Goal: Information Seeking & Learning: Learn about a topic

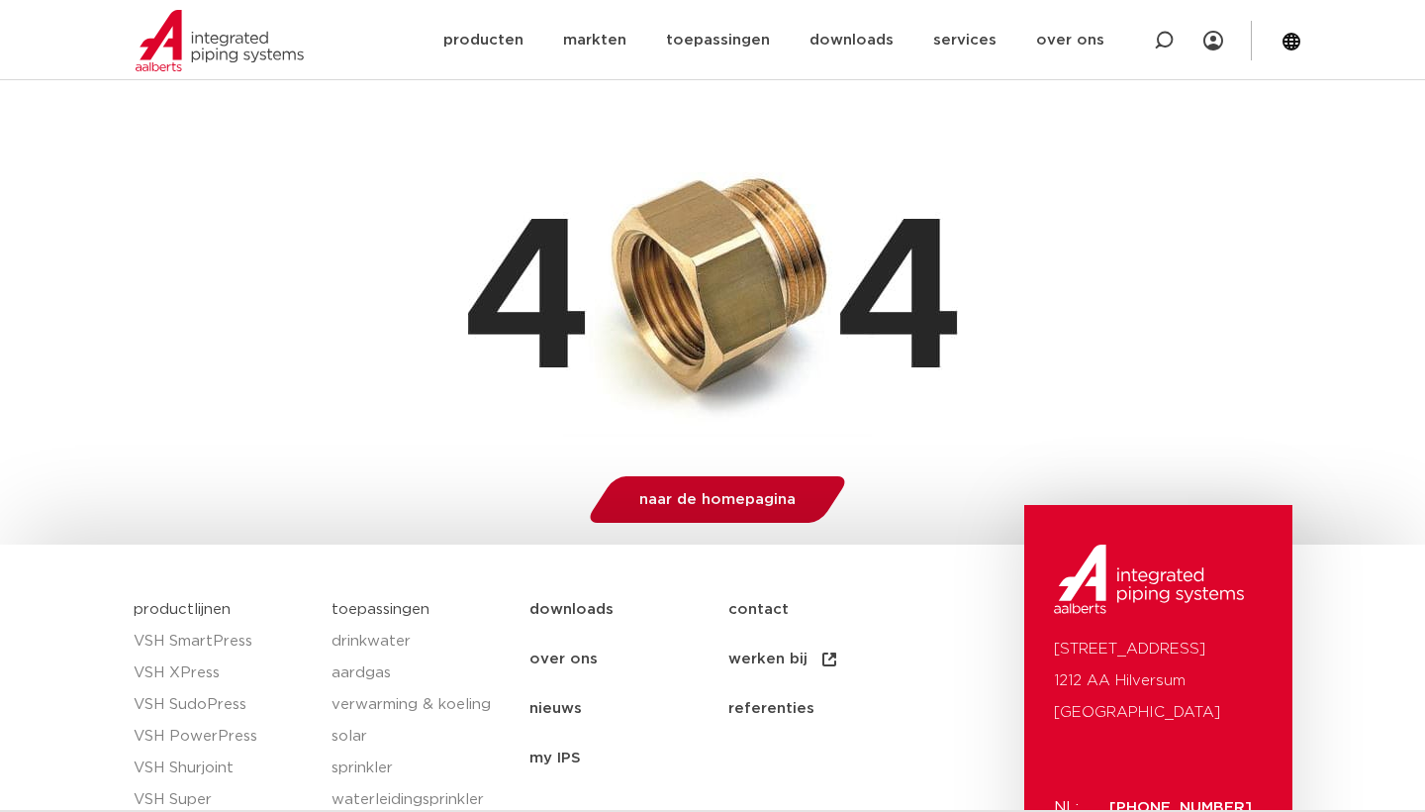
click at [696, 509] on link "naar de homepagina" at bounding box center [718, 499] width 266 height 47
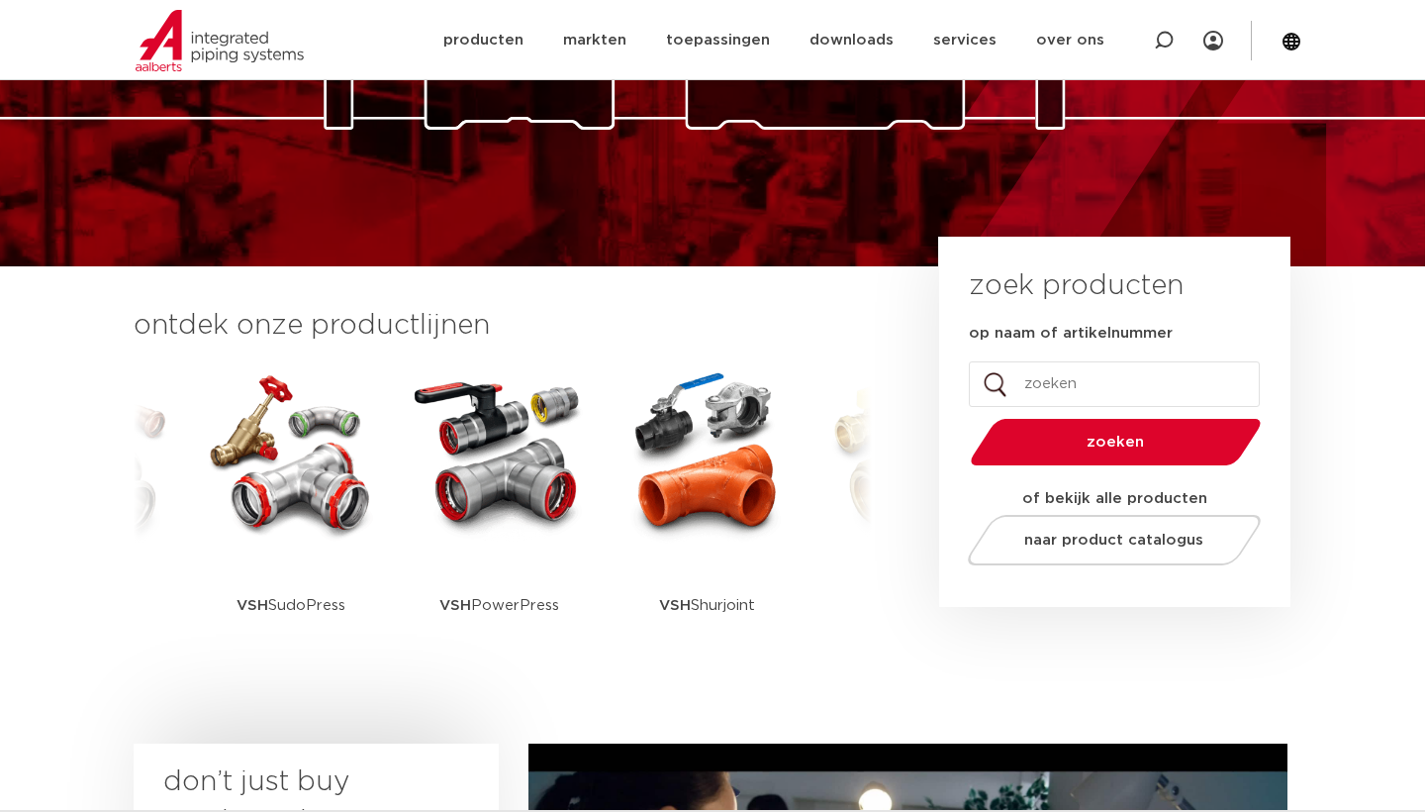
scroll to position [288, 0]
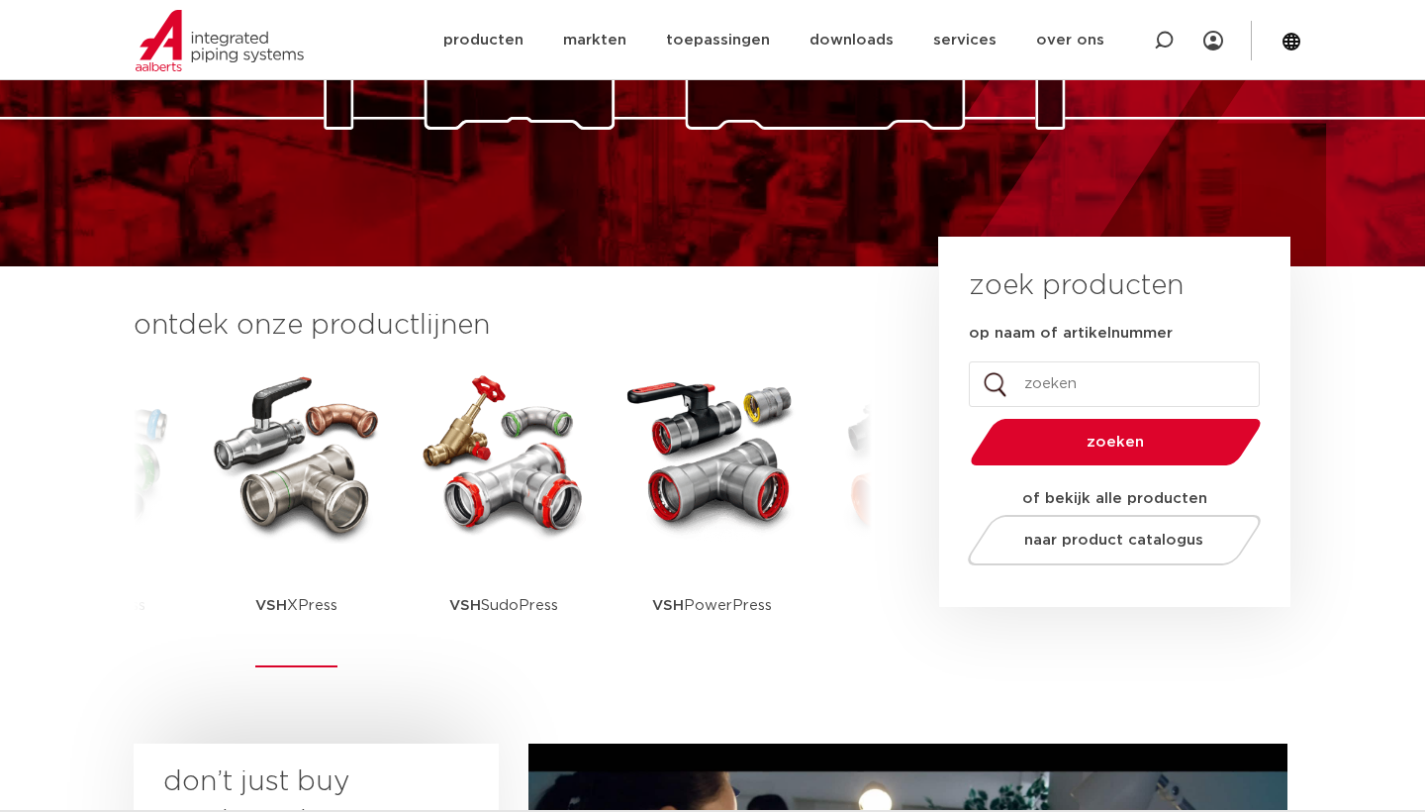
click at [257, 433] on img at bounding box center [296, 454] width 178 height 178
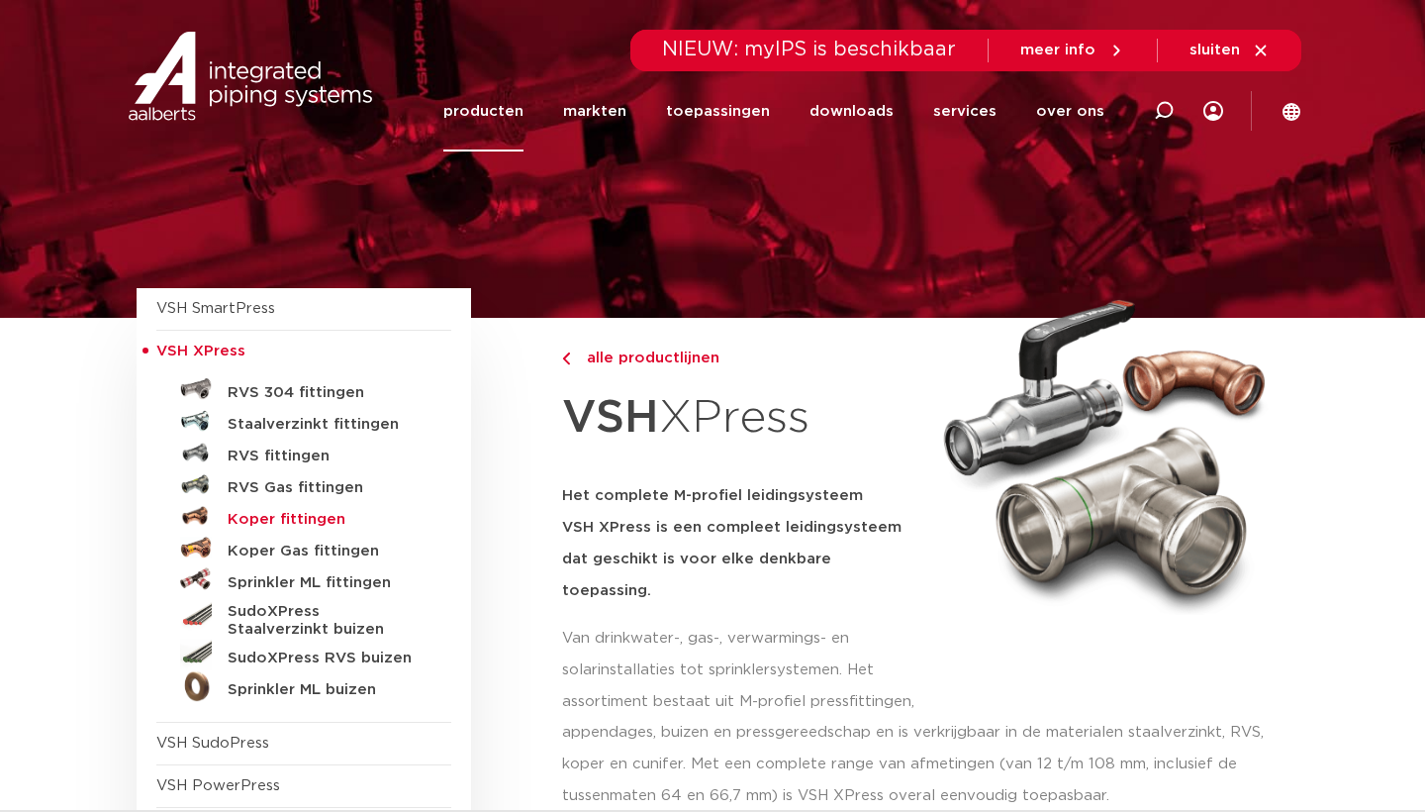
click at [283, 518] on h5 "Koper fittingen" at bounding box center [326, 520] width 196 height 18
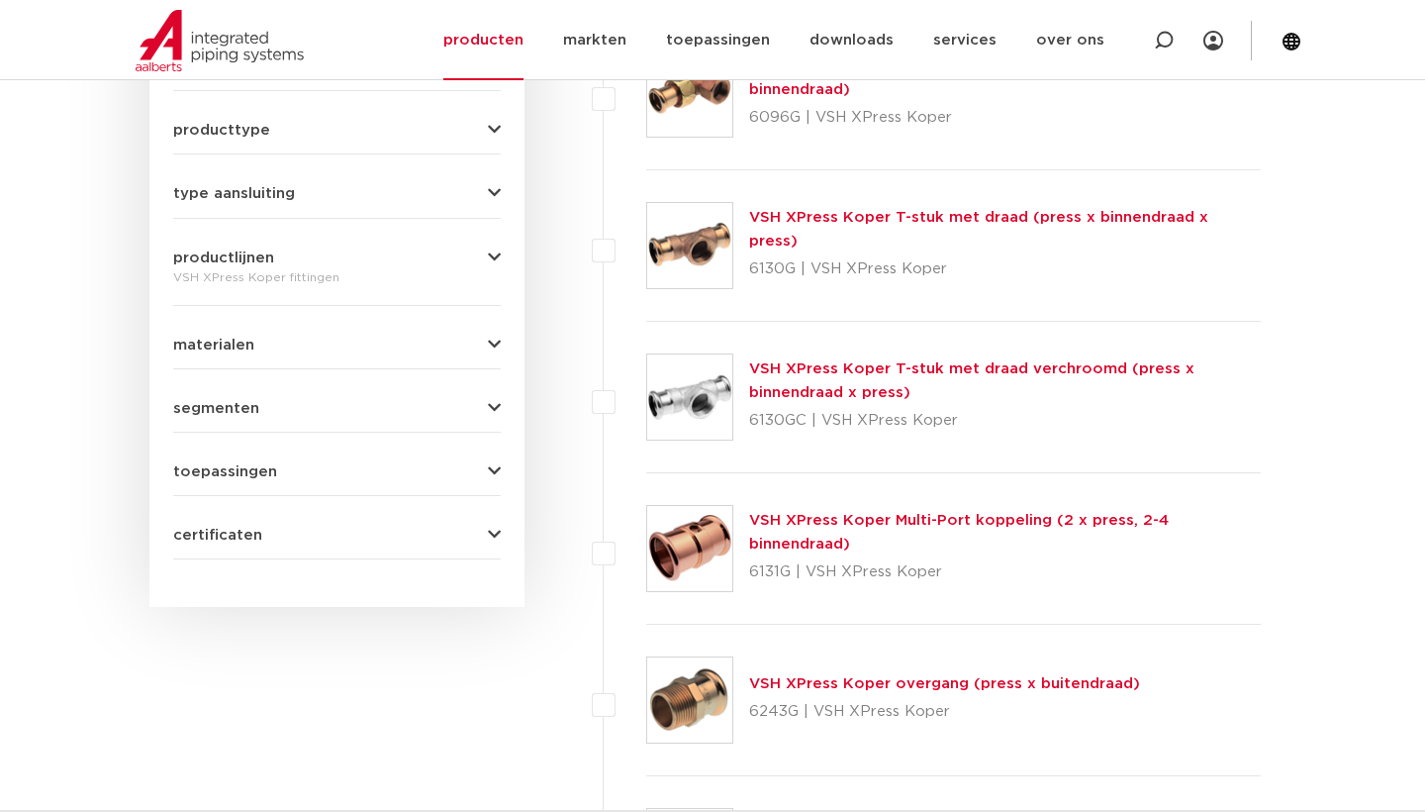
scroll to position [972, 0]
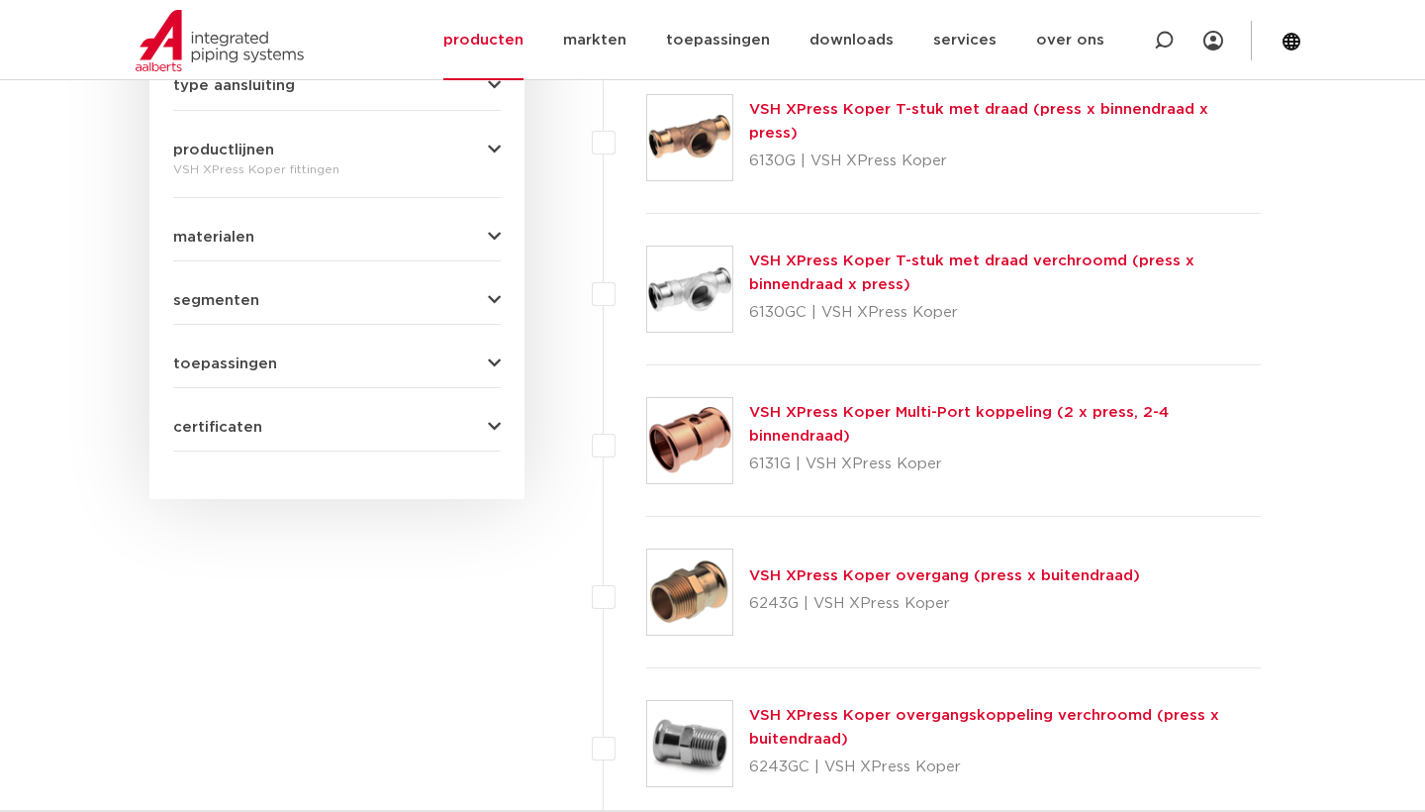
click at [1008, 570] on link "VSH XPress Koper overgang (press x buitendraad)" at bounding box center [944, 575] width 391 height 15
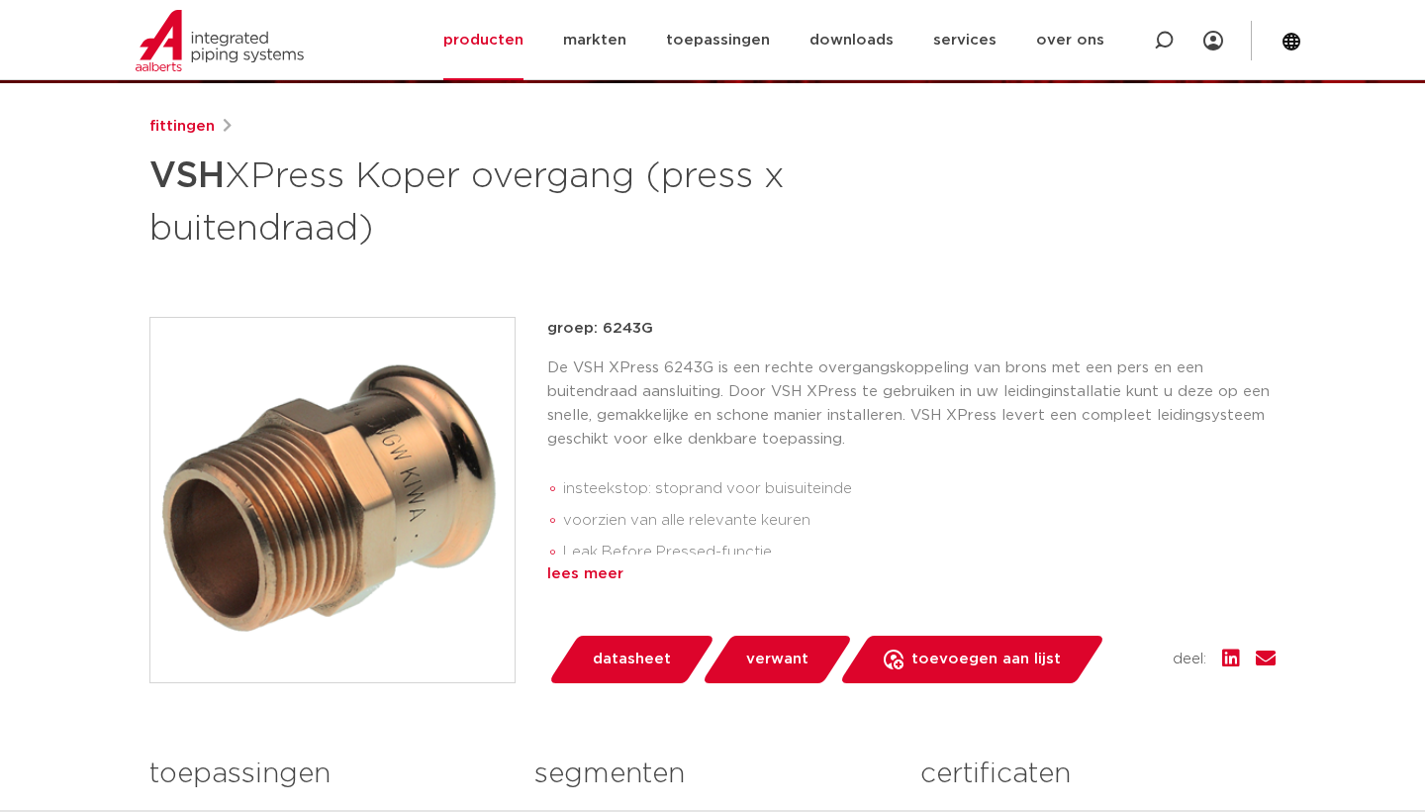
click at [587, 578] on div "lees meer" at bounding box center [911, 574] width 729 height 24
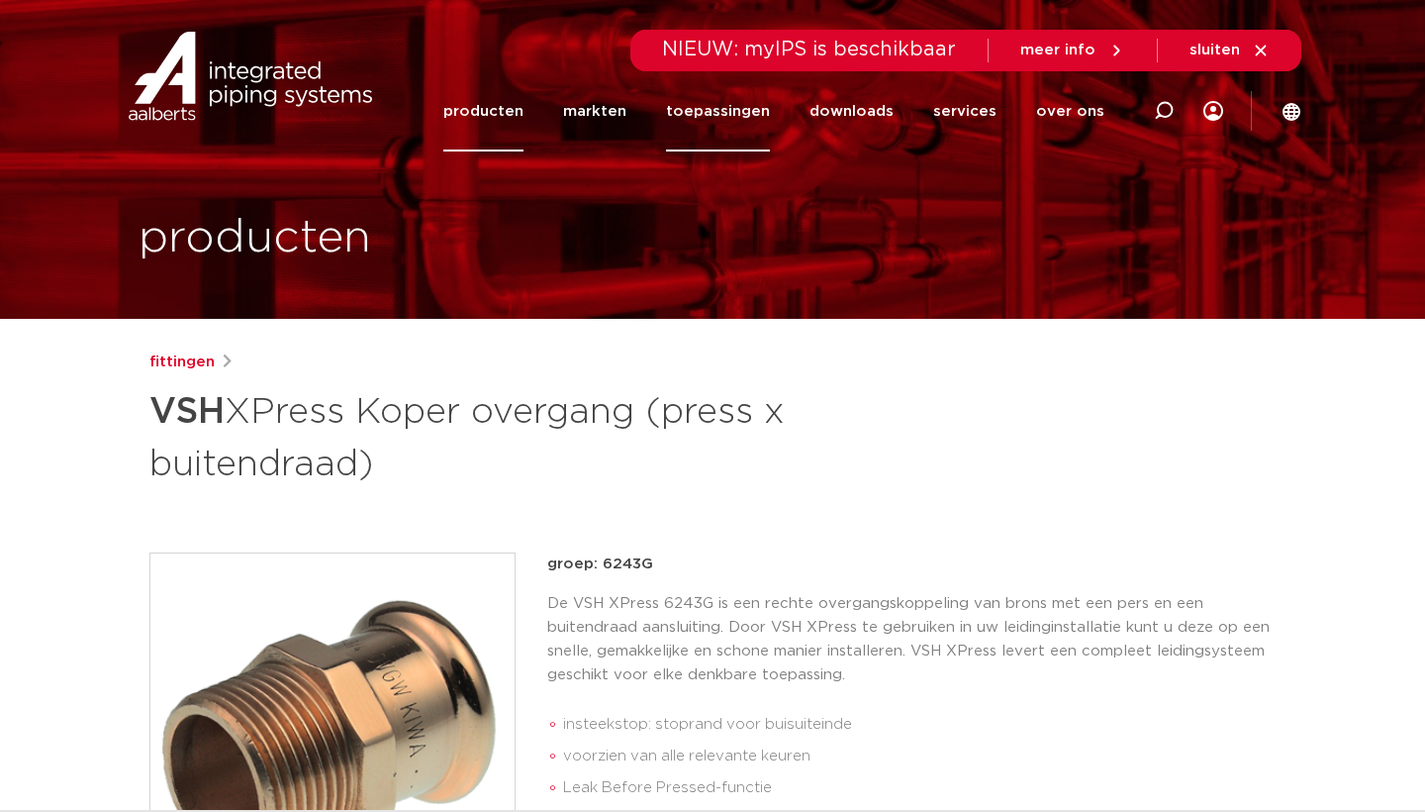
click at [731, 106] on link "toepassingen" at bounding box center [718, 111] width 104 height 80
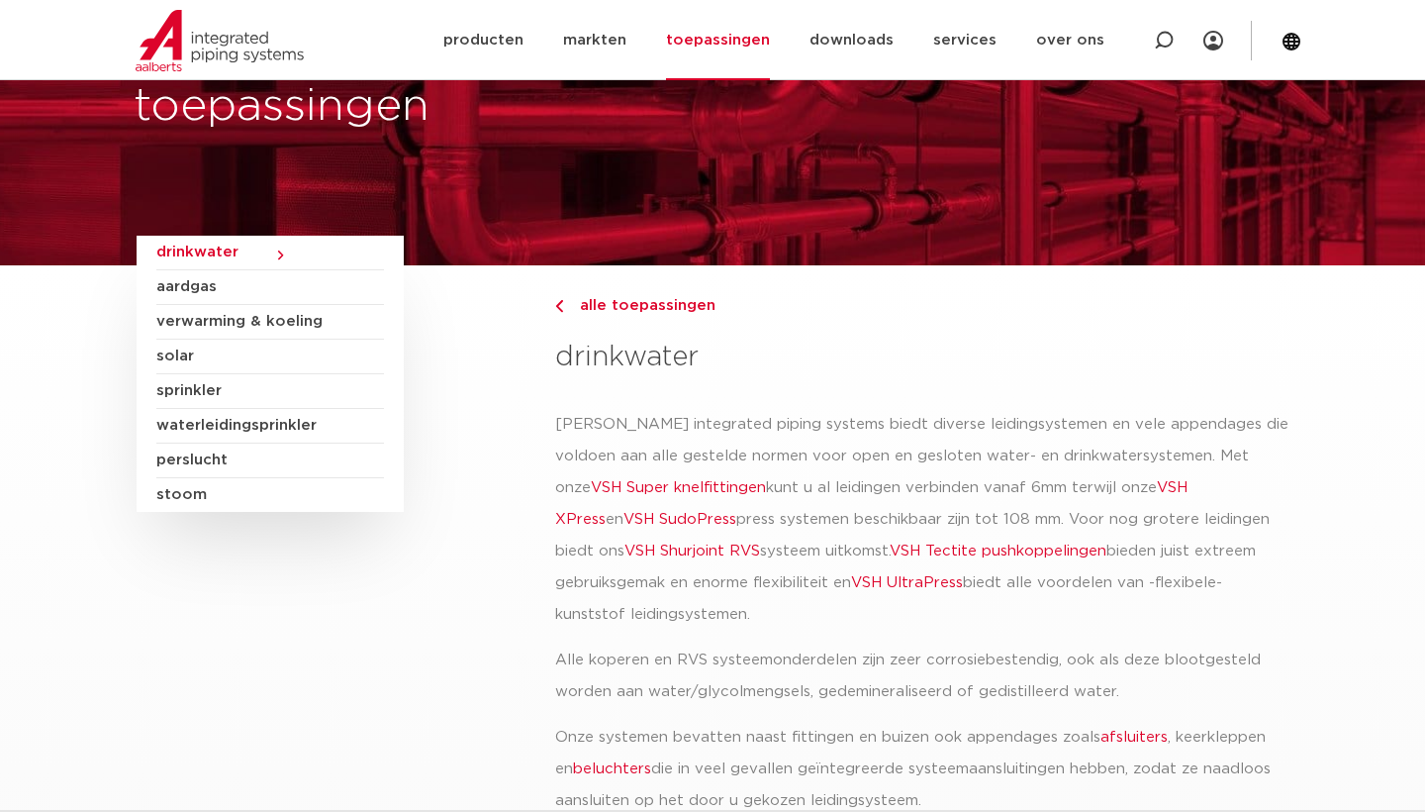
scroll to position [52, 0]
click at [186, 249] on span "drinkwater" at bounding box center [270, 253] width 228 height 35
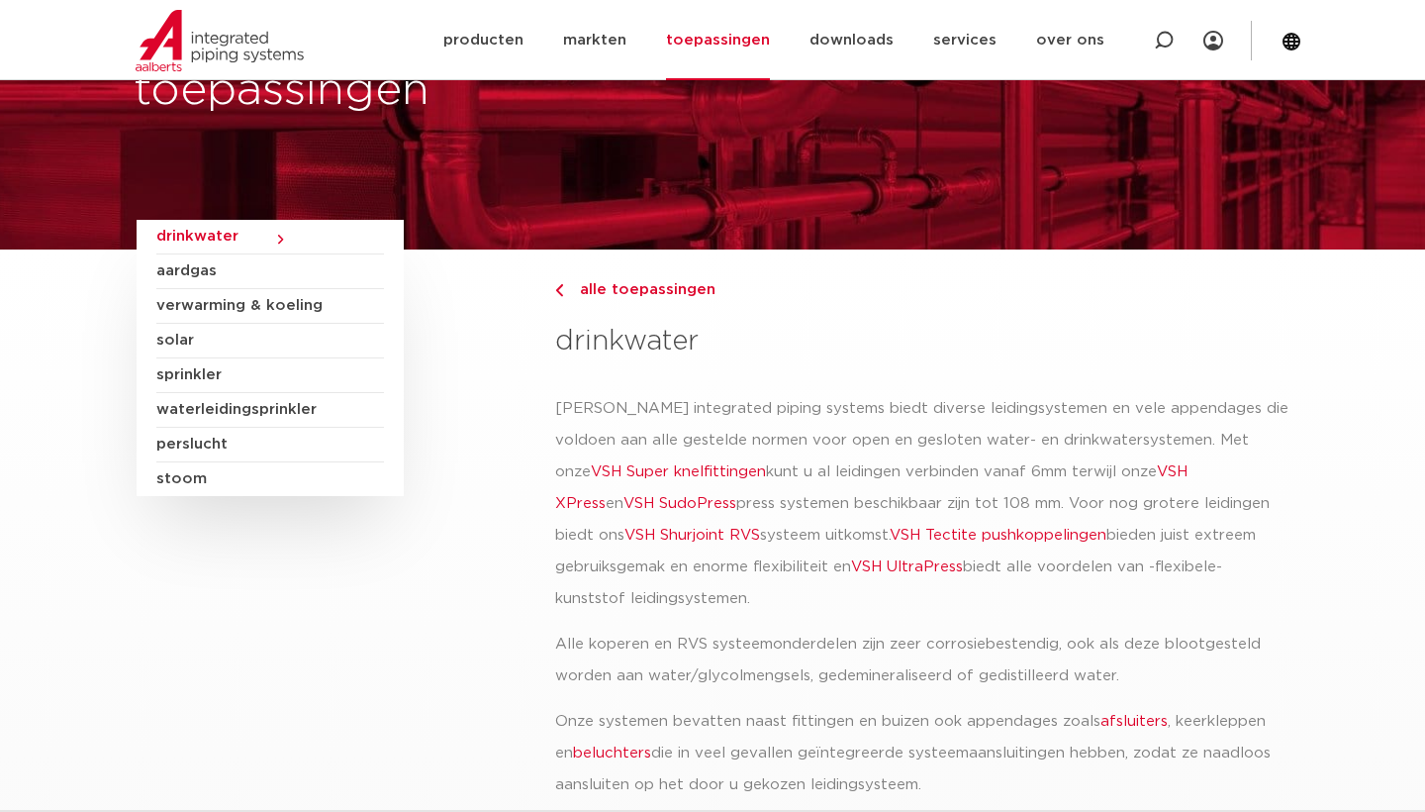
click at [591, 471] on link "VSH Super knelfittingen" at bounding box center [678, 471] width 175 height 15
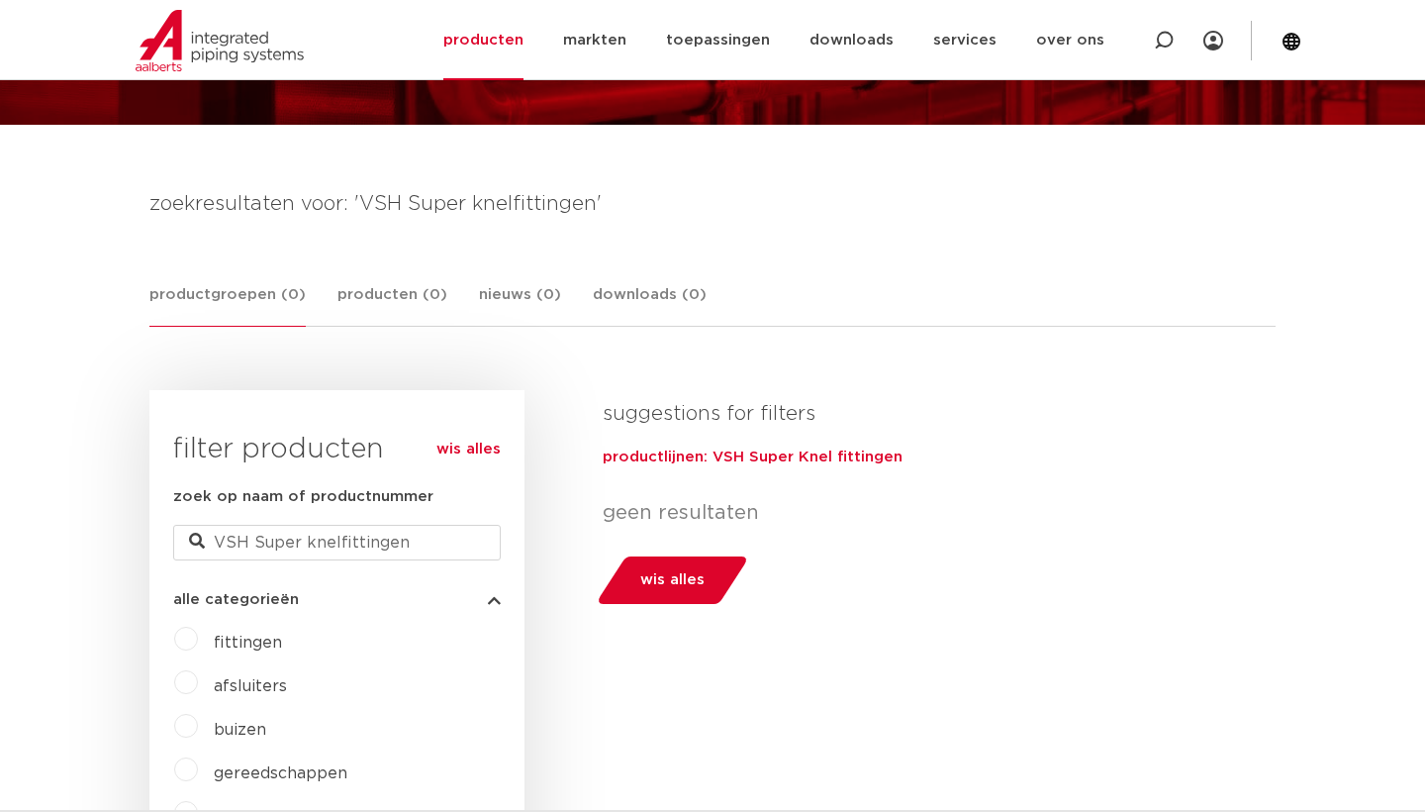
scroll to position [190, 0]
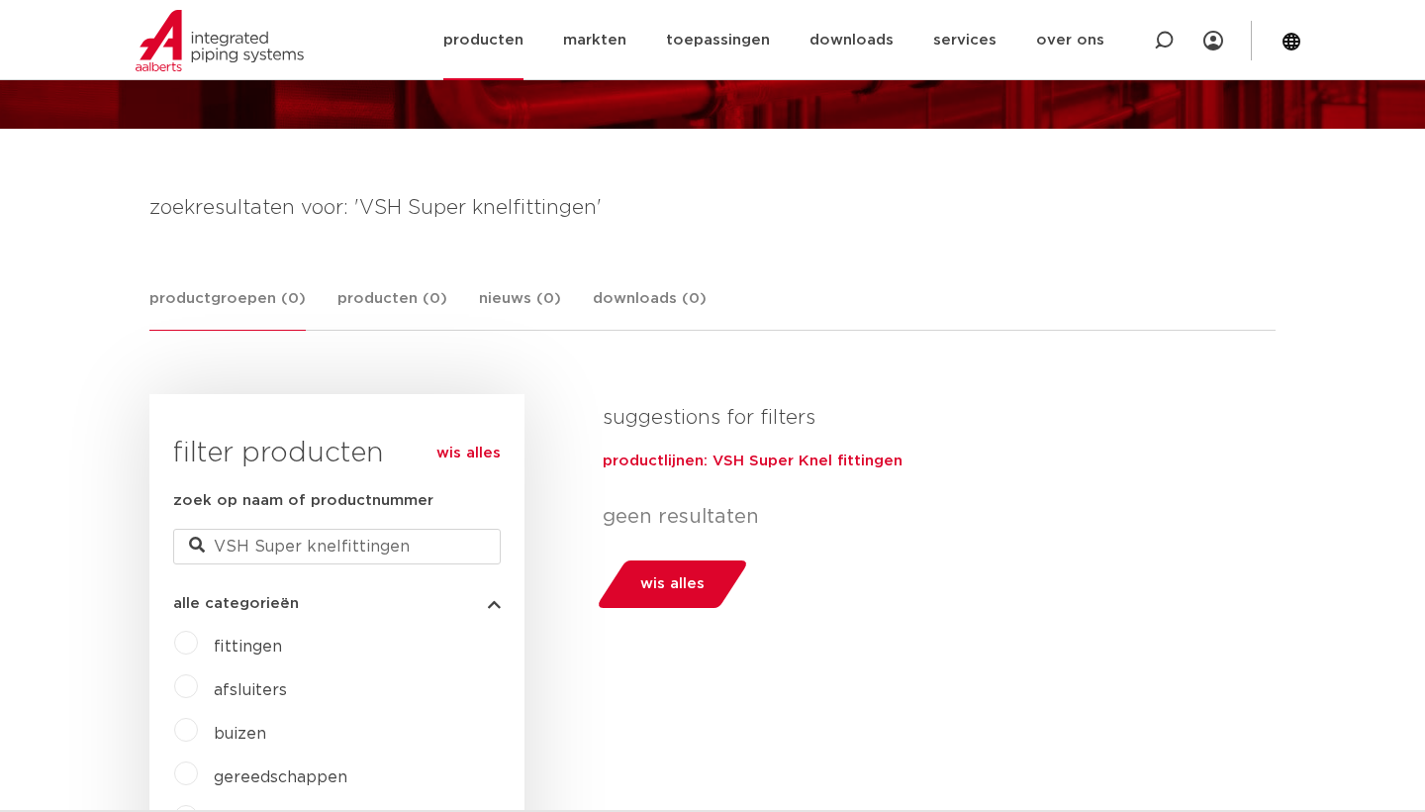
click at [508, 41] on link "producten" at bounding box center [483, 40] width 80 height 80
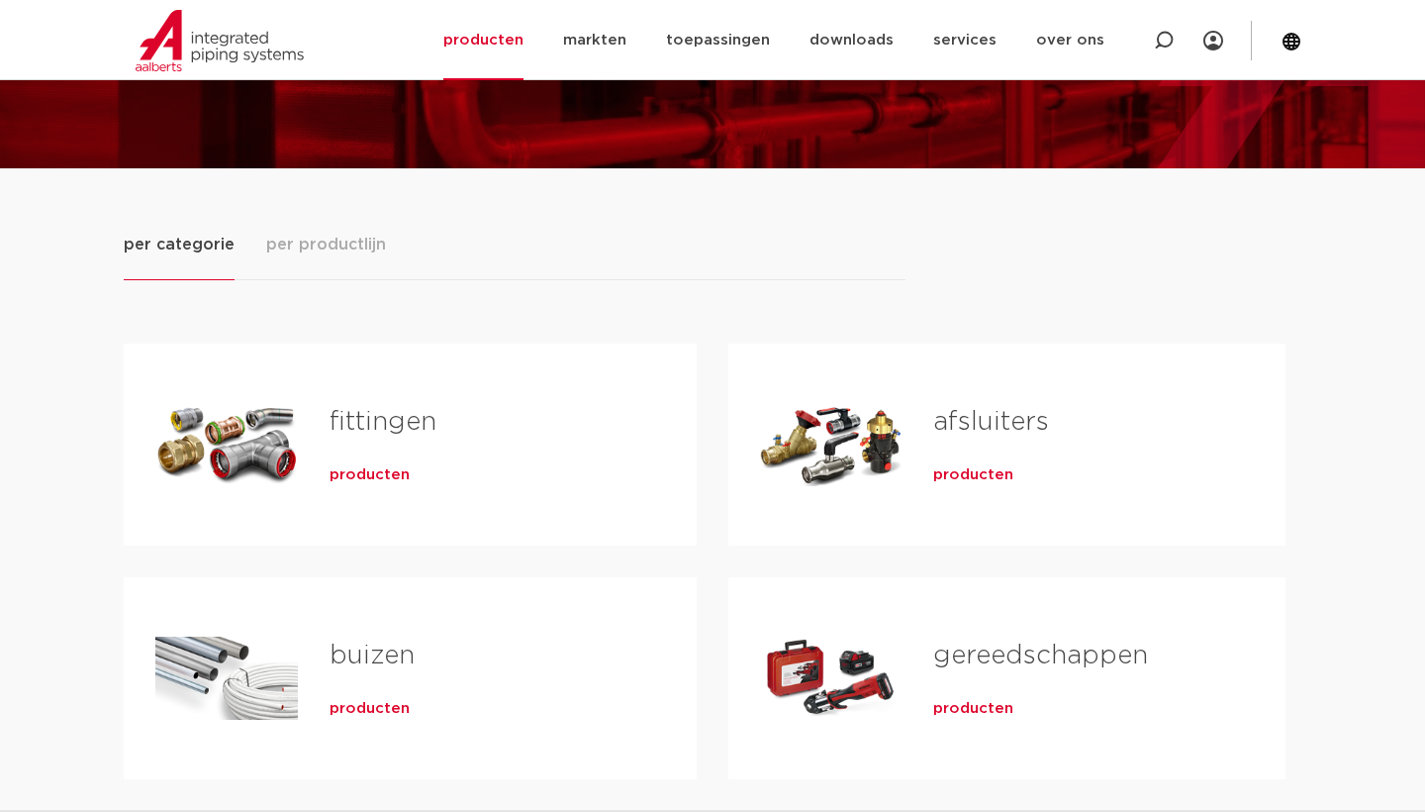
click at [362, 420] on link "fittingen" at bounding box center [383, 422] width 107 height 26
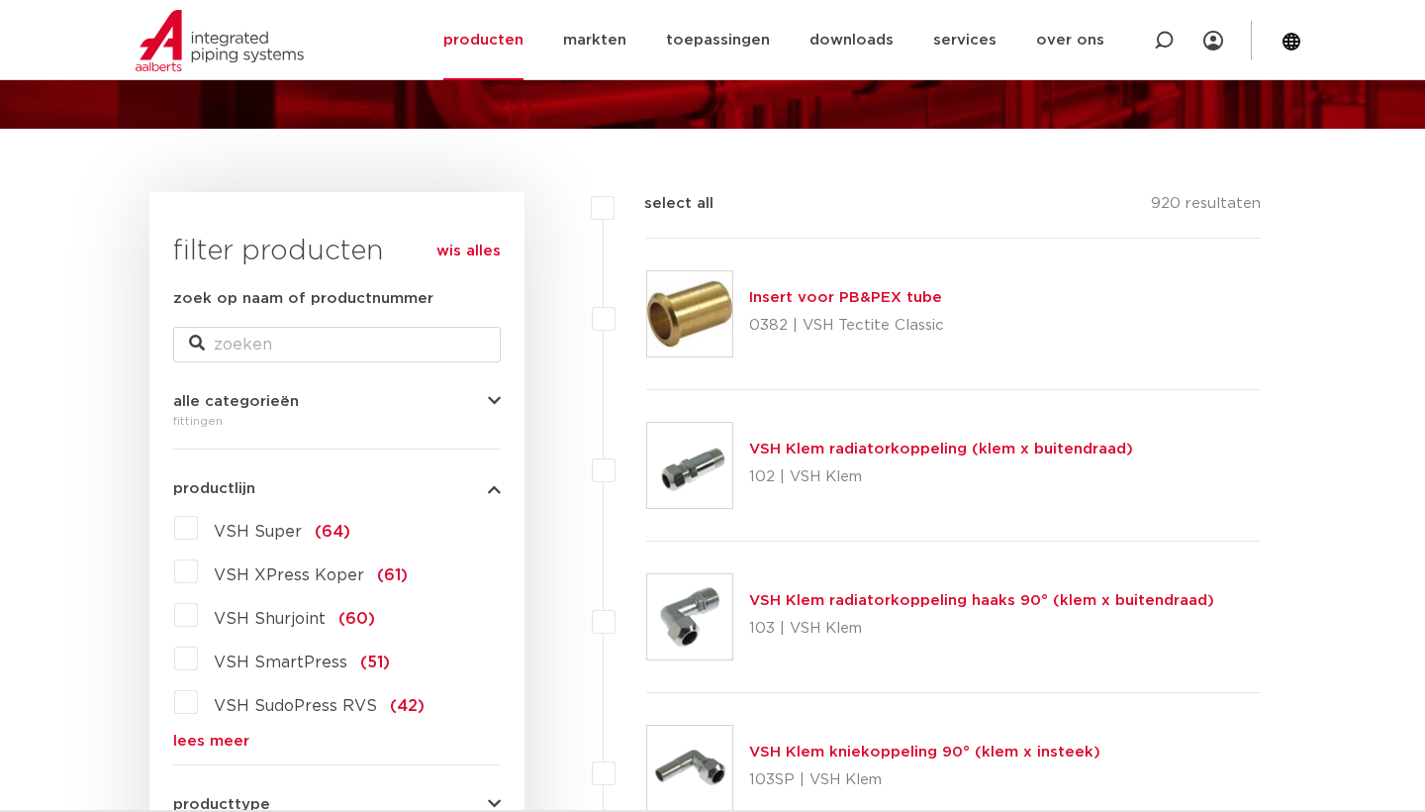
click at [198, 527] on label "VSH Super (64)" at bounding box center [274, 528] width 152 height 32
click at [0, 0] on input "VSH Super (64)" at bounding box center [0, 0] width 0 height 0
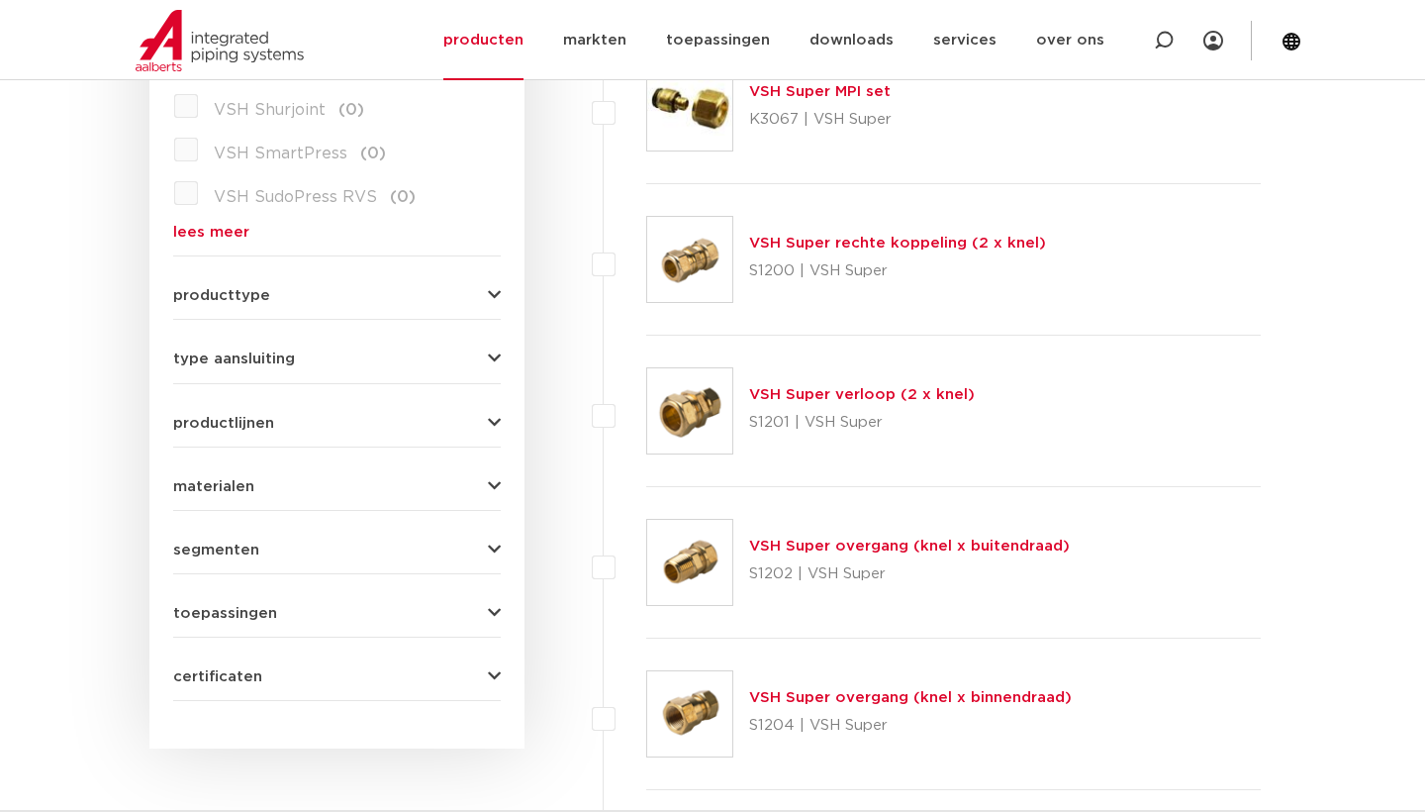
scroll to position [666, 0]
